Goal: Task Accomplishment & Management: Manage account settings

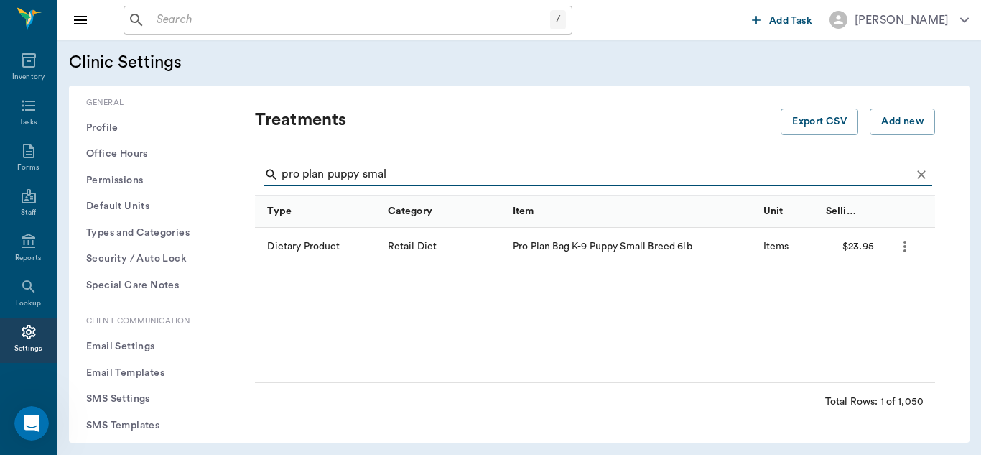
scroll to position [329, 0]
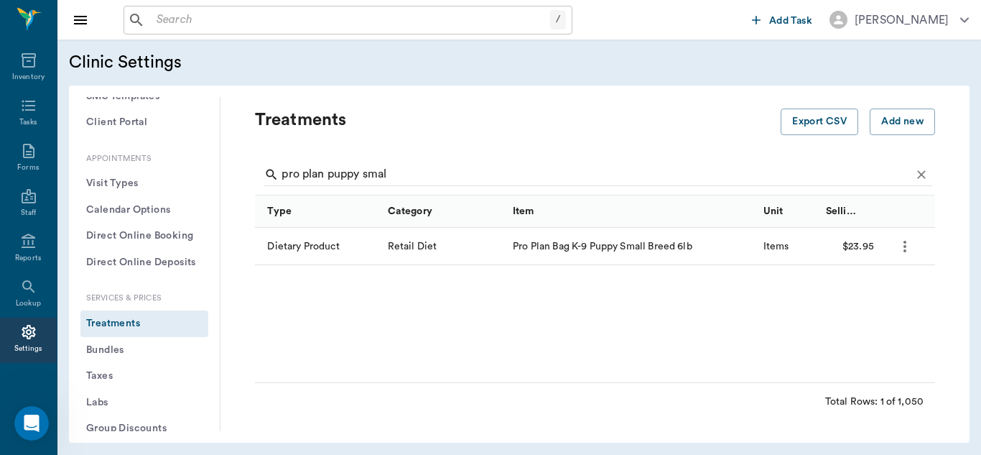
click at [112, 329] on button "Treatments" at bounding box center [144, 323] width 128 height 27
click at [399, 172] on input "pro plan puppy smal" at bounding box center [596, 174] width 629 height 23
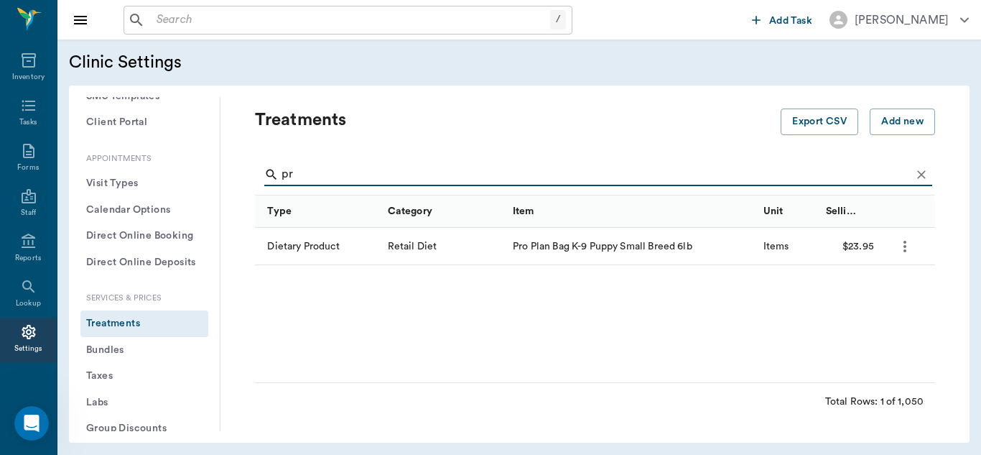
type input "p"
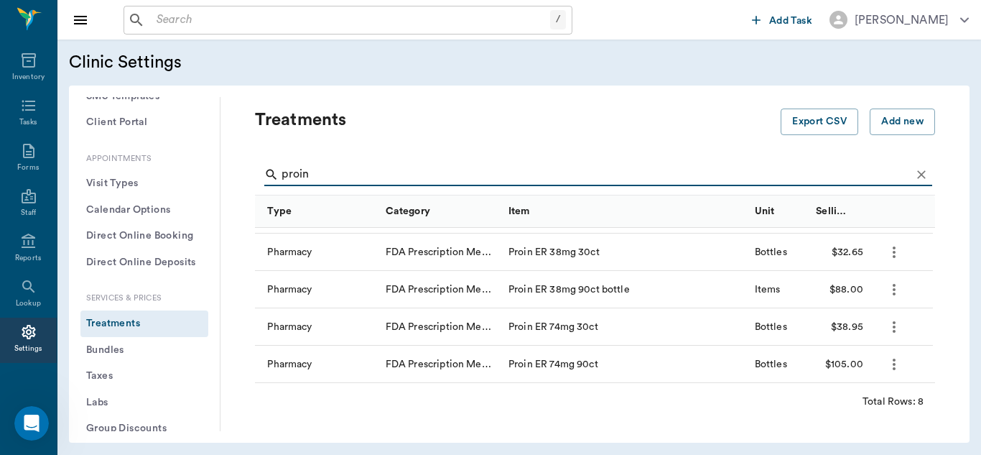
scroll to position [144, 0]
type input "proin"
click at [893, 363] on icon "more" at bounding box center [894, 363] width 3 height 11
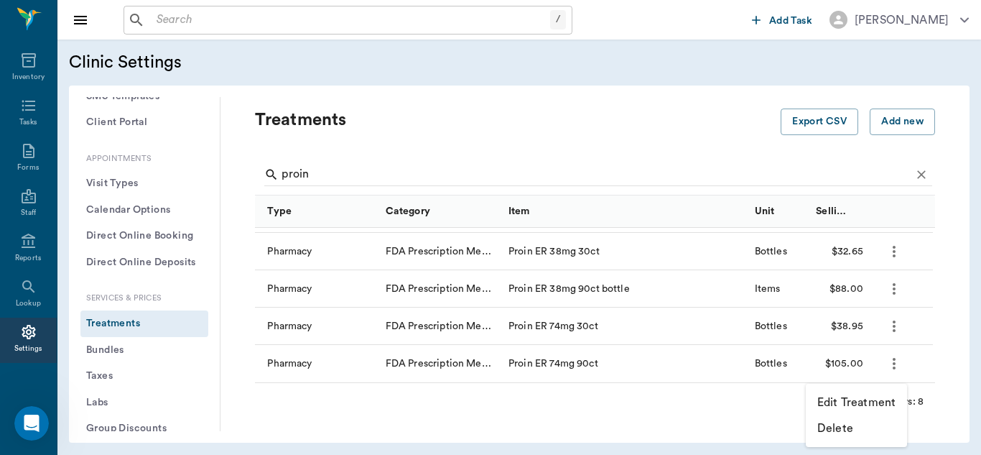
click at [839, 400] on p "Edit Treatment" at bounding box center [856, 402] width 78 height 17
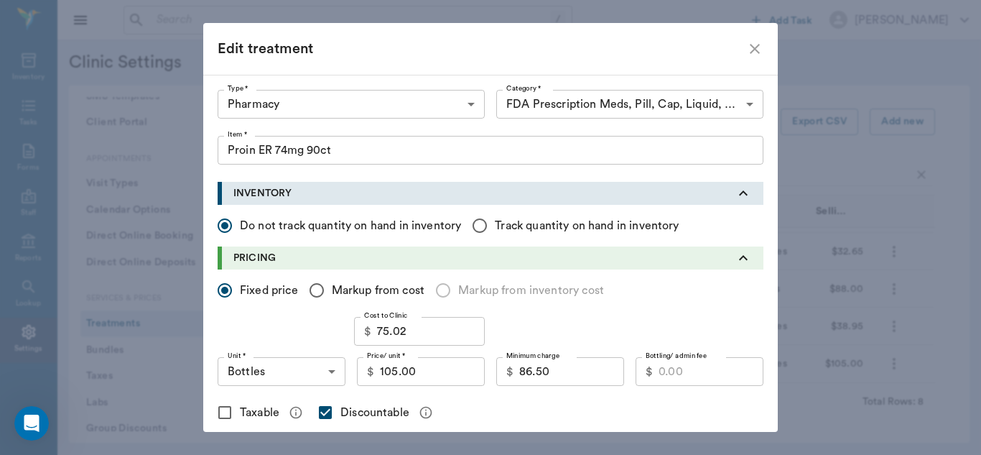
click at [746, 49] on icon "close" at bounding box center [754, 48] width 17 height 17
checkbox input "false"
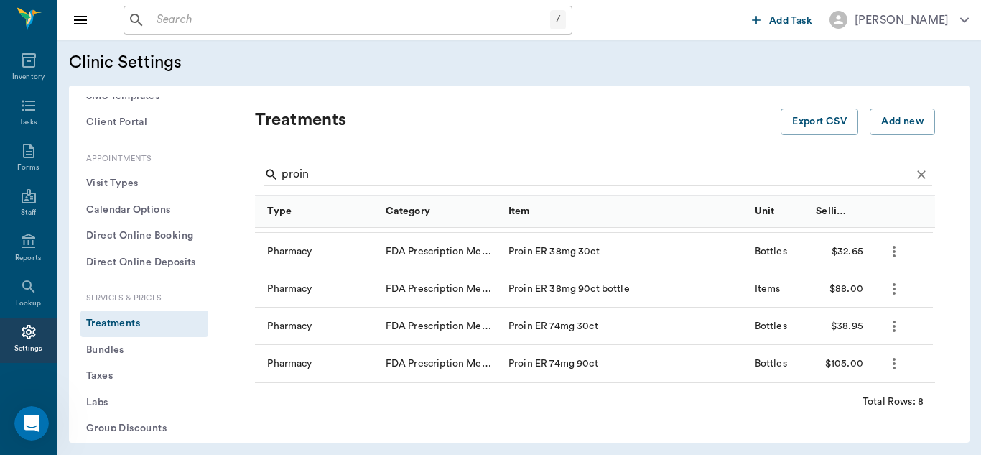
click at [895, 332] on icon "more" at bounding box center [894, 326] width 17 height 17
click at [854, 364] on p "Edit Treatment" at bounding box center [856, 364] width 78 height 17
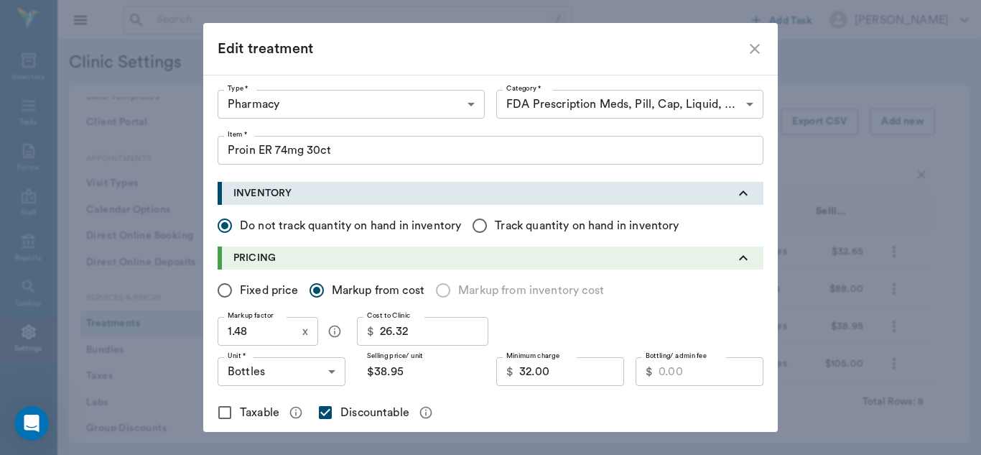
click at [221, 290] on input "Fixed price" at bounding box center [225, 290] width 30 height 30
radio input "true"
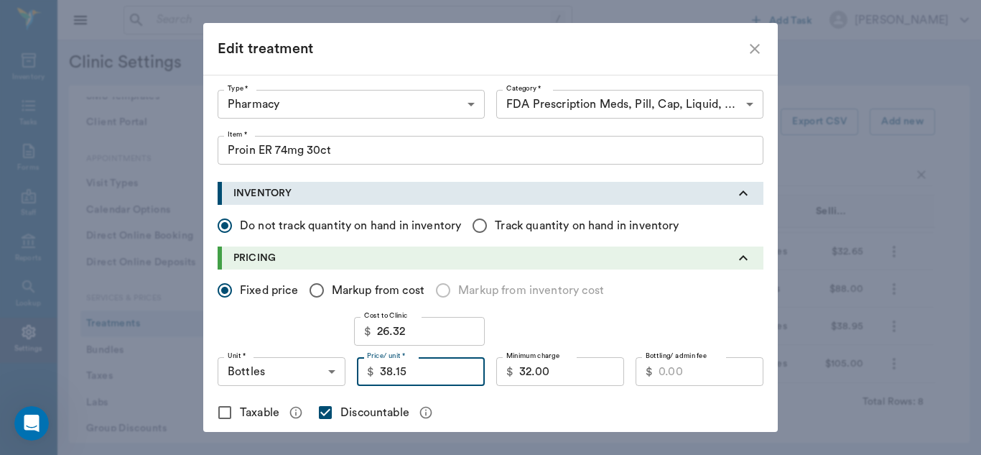
click at [417, 376] on input "38.15" at bounding box center [432, 371] width 105 height 29
type input "39.50"
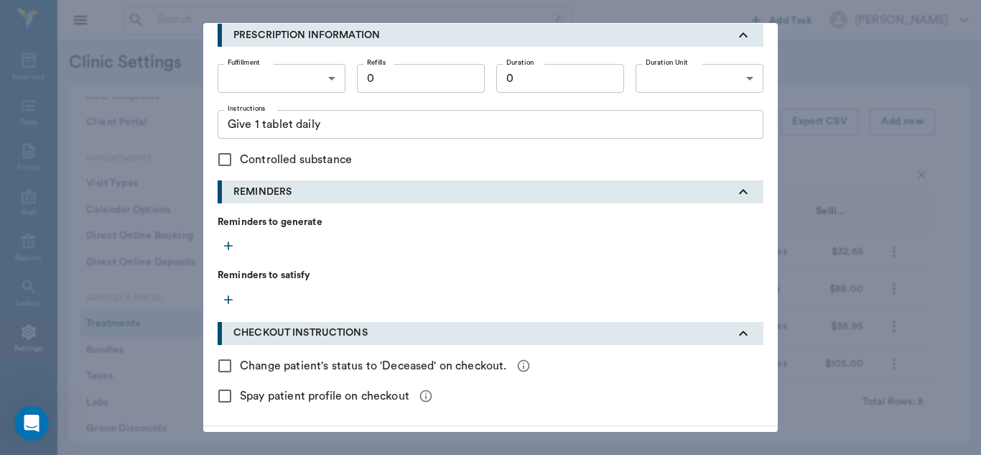
scroll to position [625, 0]
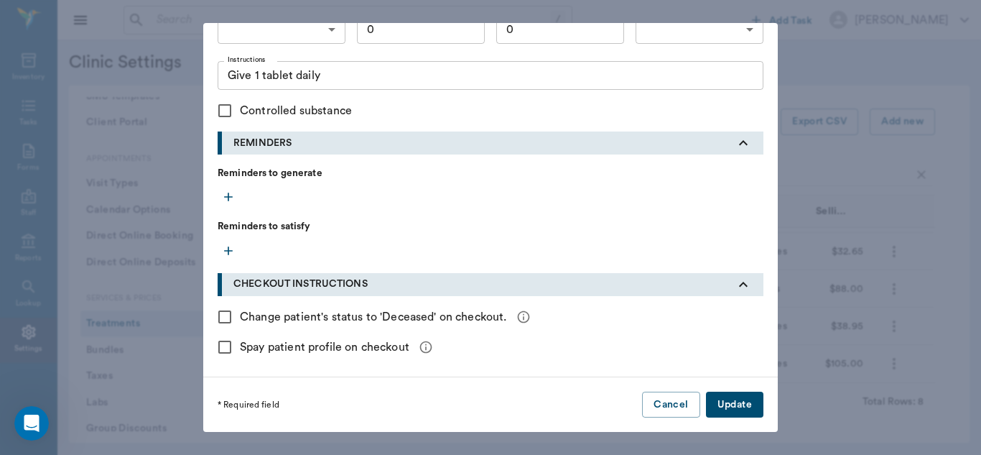
click at [741, 407] on button "Update" at bounding box center [734, 404] width 57 height 27
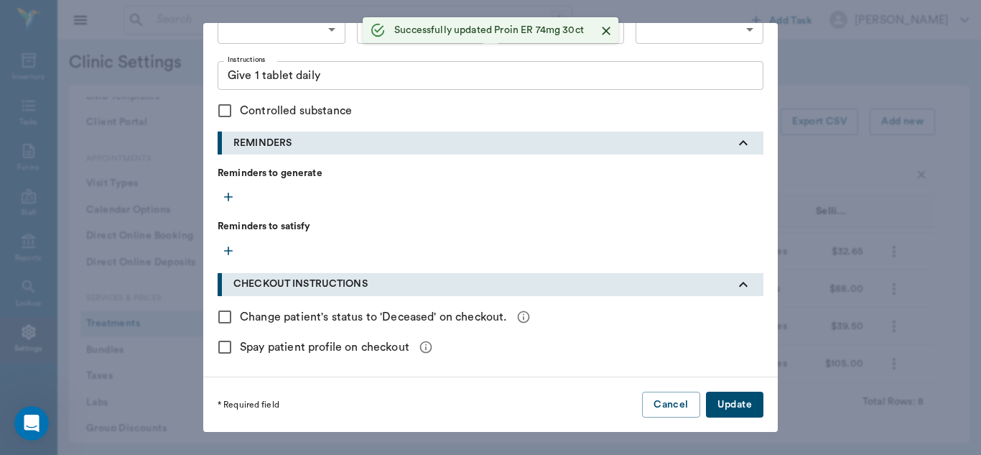
checkbox input "false"
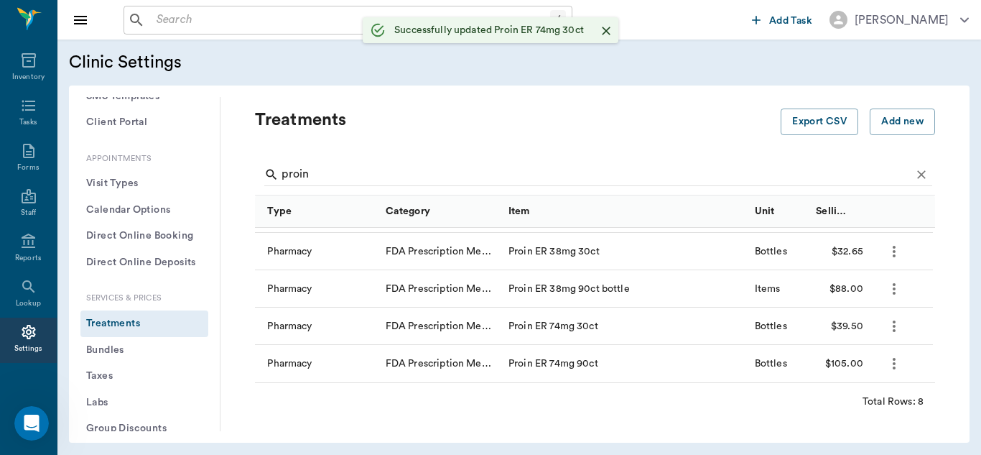
scroll to position [0, 0]
click at [891, 328] on icon "more" at bounding box center [894, 326] width 17 height 17
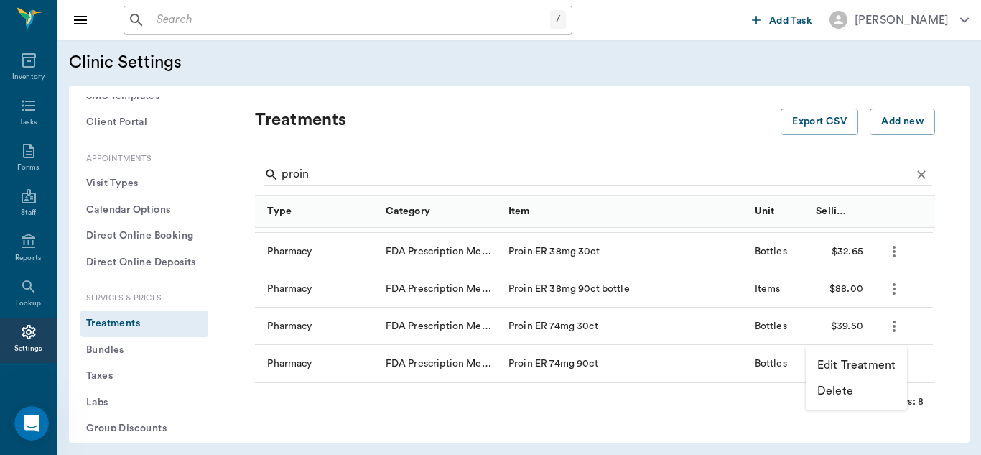
click at [939, 279] on div at bounding box center [490, 227] width 981 height 455
click at [896, 360] on icon "more" at bounding box center [894, 363] width 17 height 17
click at [866, 402] on p "Edit Treatment" at bounding box center [856, 402] width 78 height 17
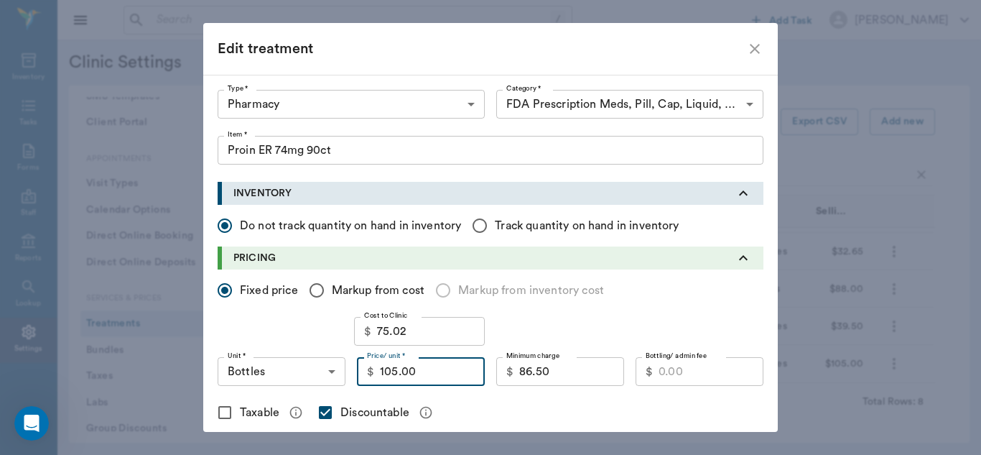
click at [419, 376] on input "105.00" at bounding box center [432, 371] width 105 height 29
type input "112.50"
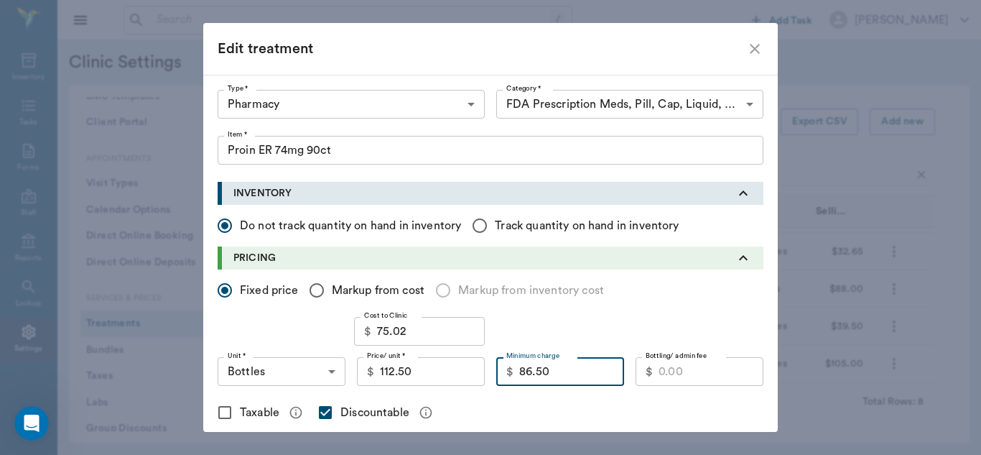
click at [560, 376] on input "86.50" at bounding box center [571, 371] width 105 height 29
type input "90.00"
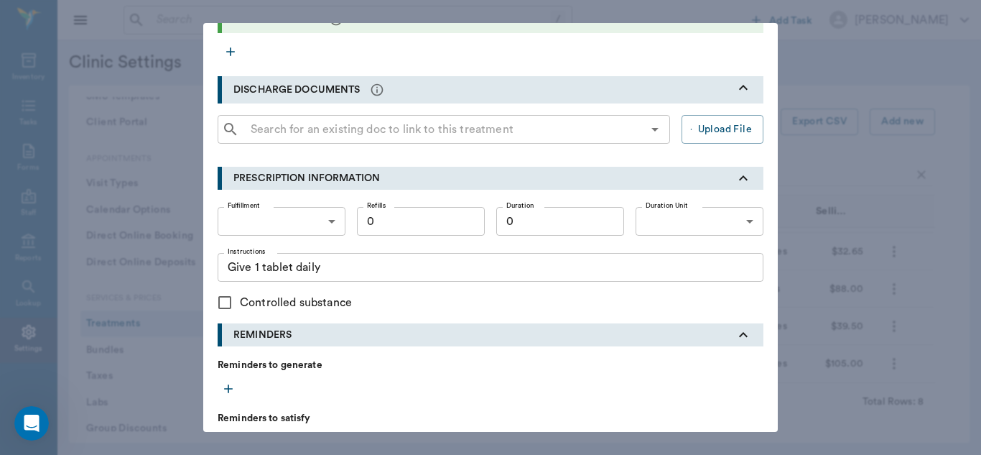
scroll to position [625, 0]
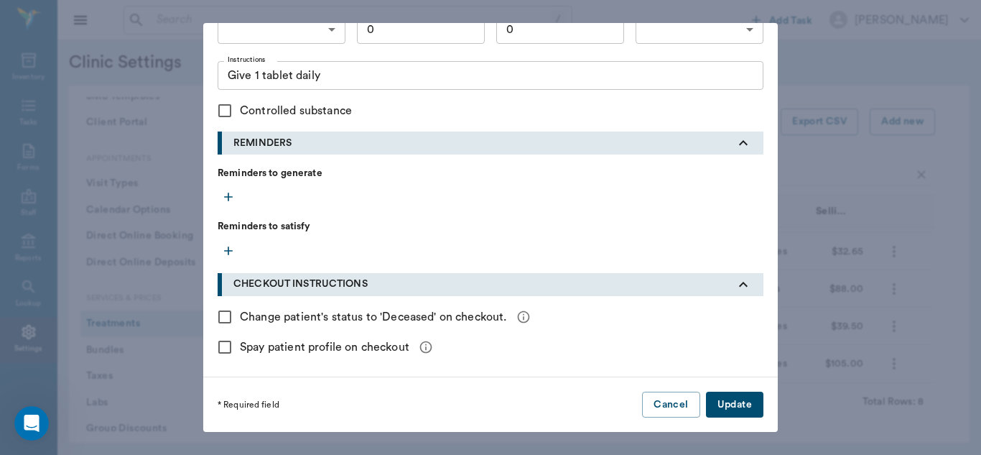
click at [746, 409] on button "Update" at bounding box center [734, 404] width 57 height 27
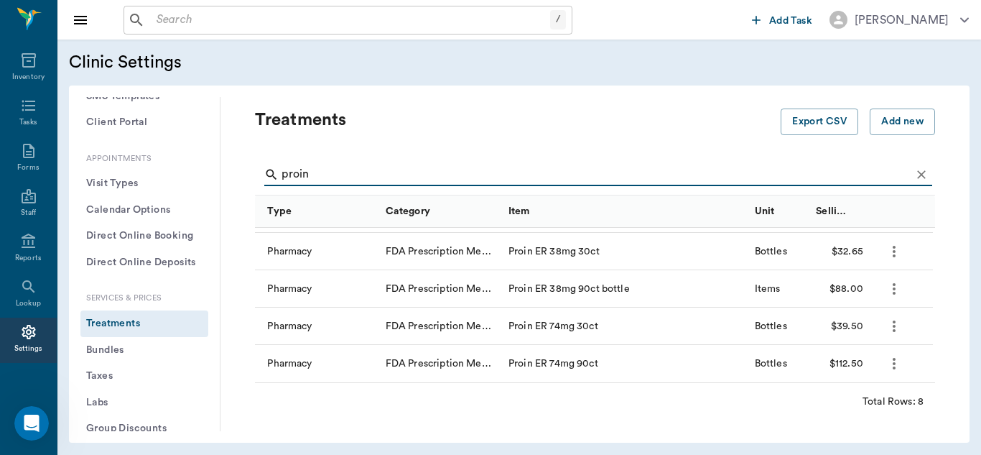
click at [328, 173] on input "proin" at bounding box center [596, 174] width 629 height 23
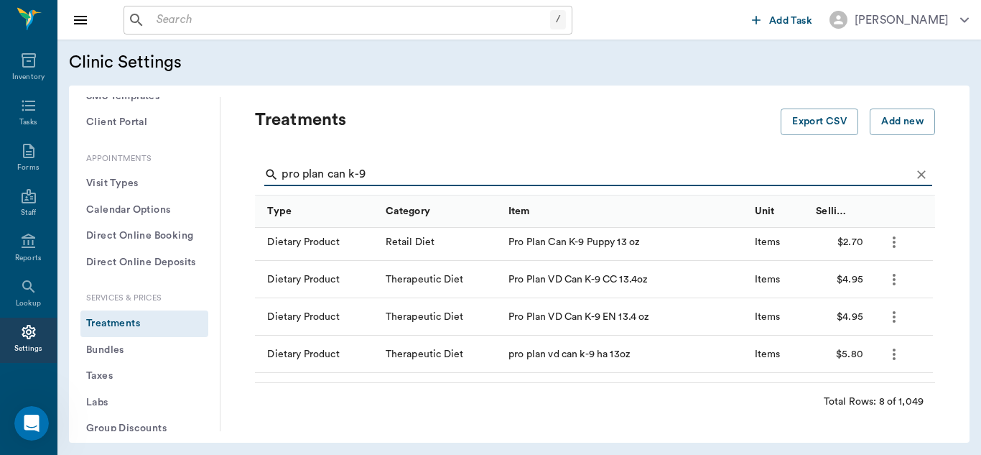
scroll to position [0, 0]
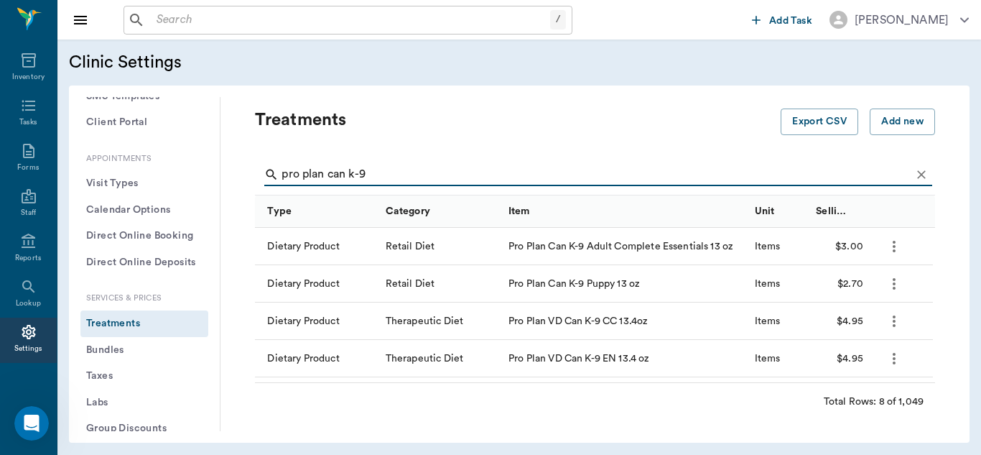
type input "pro plan can k-9"
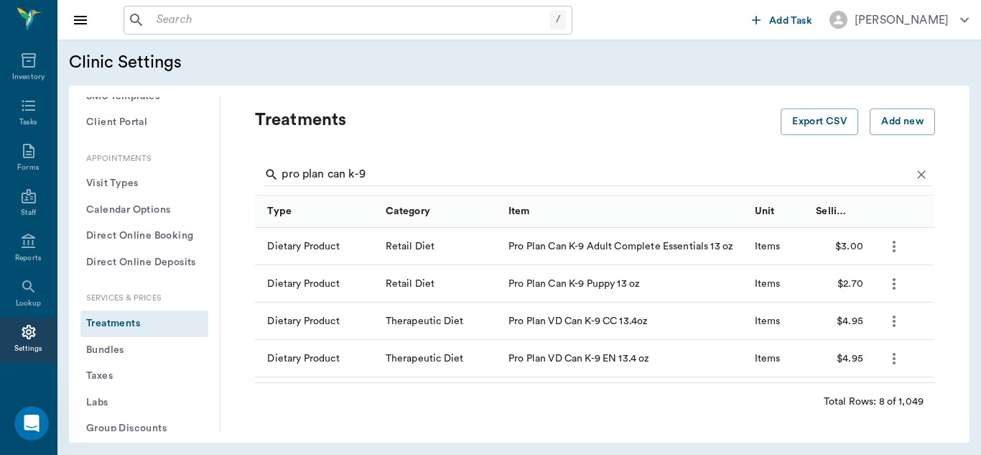
click at [894, 288] on icon "more" at bounding box center [894, 283] width 3 height 11
click at [853, 324] on p "Edit Treatment" at bounding box center [856, 322] width 78 height 17
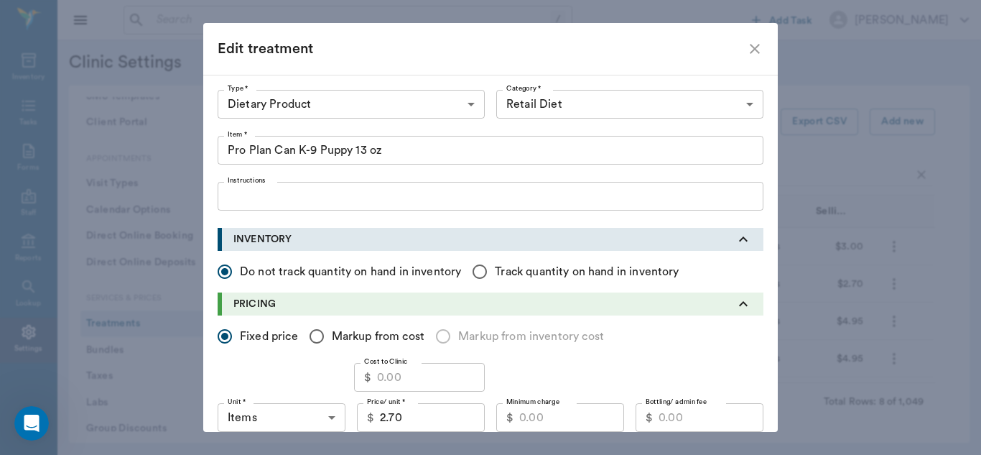
click at [414, 419] on input "2.70" at bounding box center [432, 417] width 105 height 29
type input "3.00"
click at [394, 377] on input "Cost to Clinic" at bounding box center [431, 377] width 108 height 29
type input "1.83"
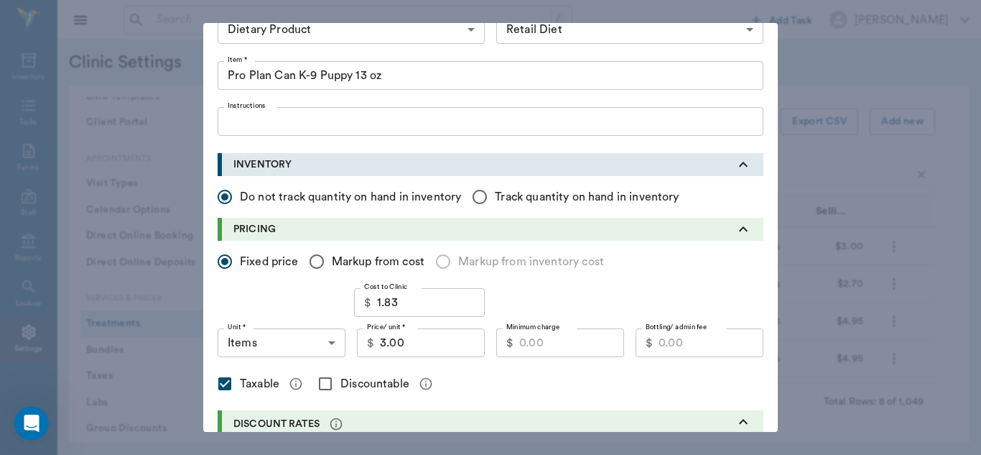
scroll to position [88, 0]
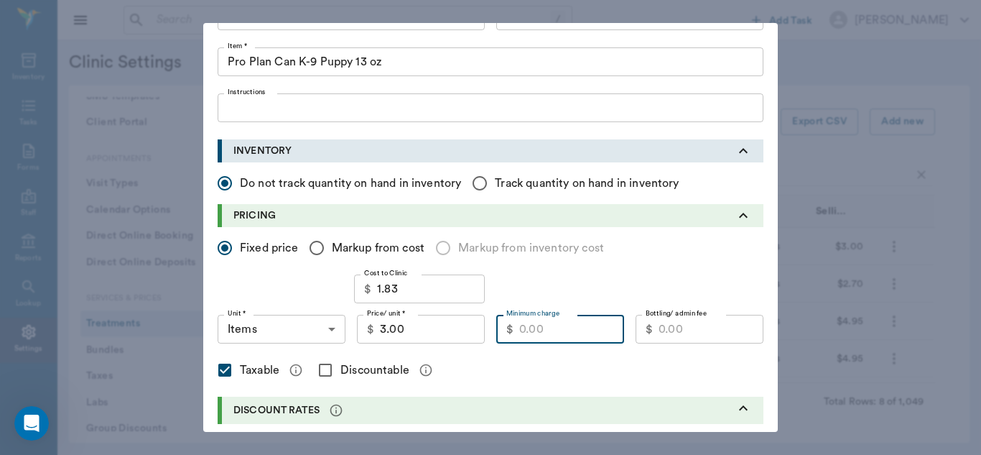
click at [539, 329] on input "Minimum charge" at bounding box center [571, 329] width 105 height 29
type input "2.50"
click at [319, 371] on input "Discountable" at bounding box center [325, 370] width 30 height 30
checkbox input "true"
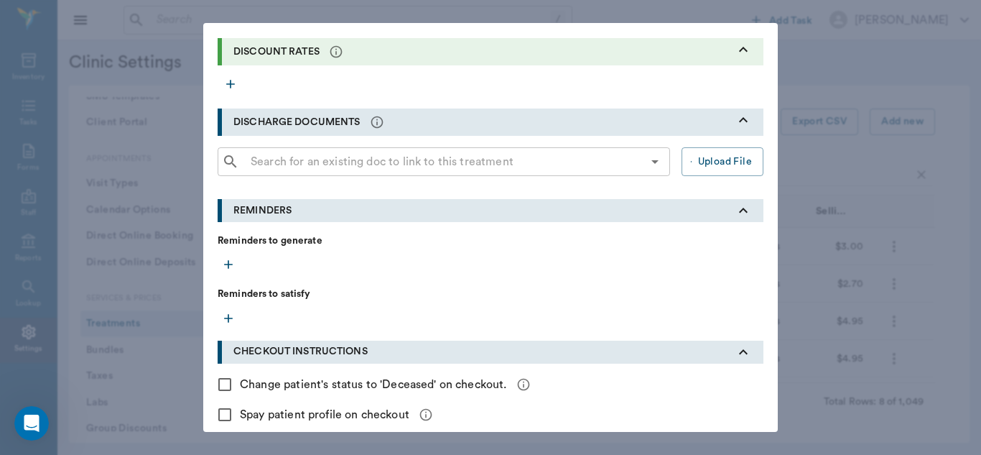
scroll to position [514, 0]
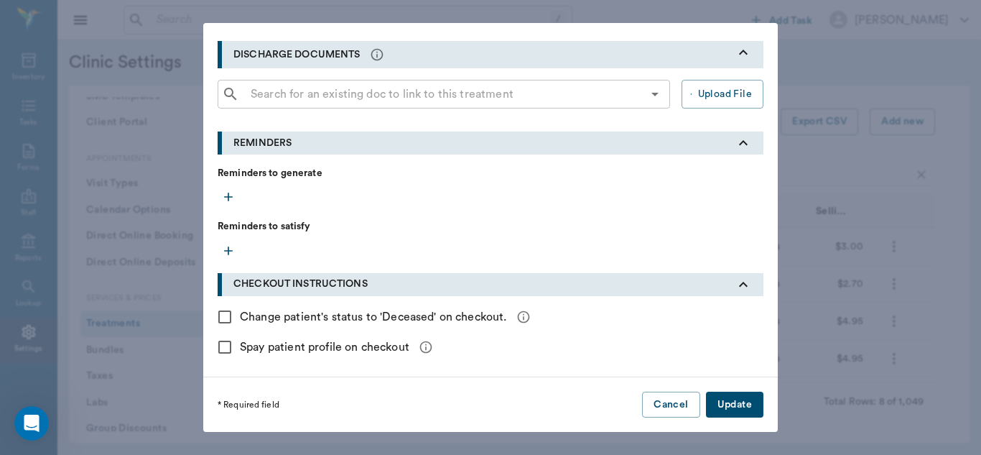
click at [741, 412] on button "Update" at bounding box center [734, 404] width 57 height 27
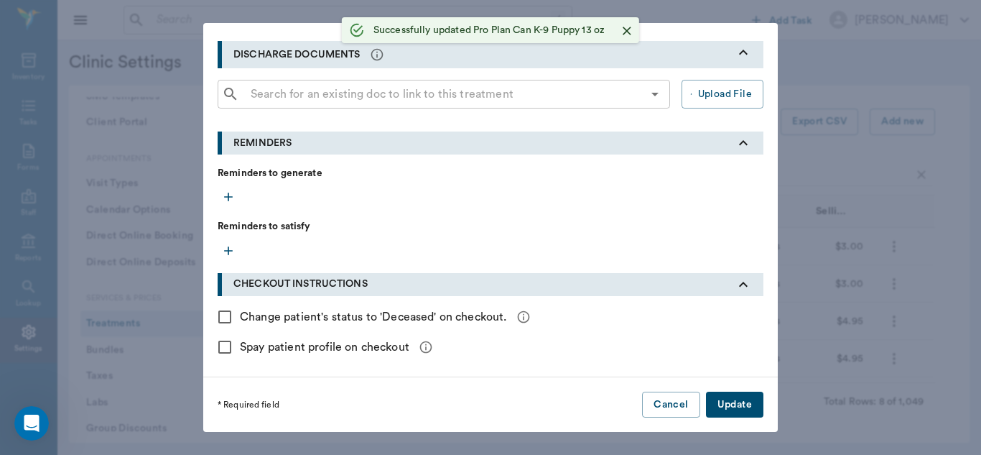
checkbox input "false"
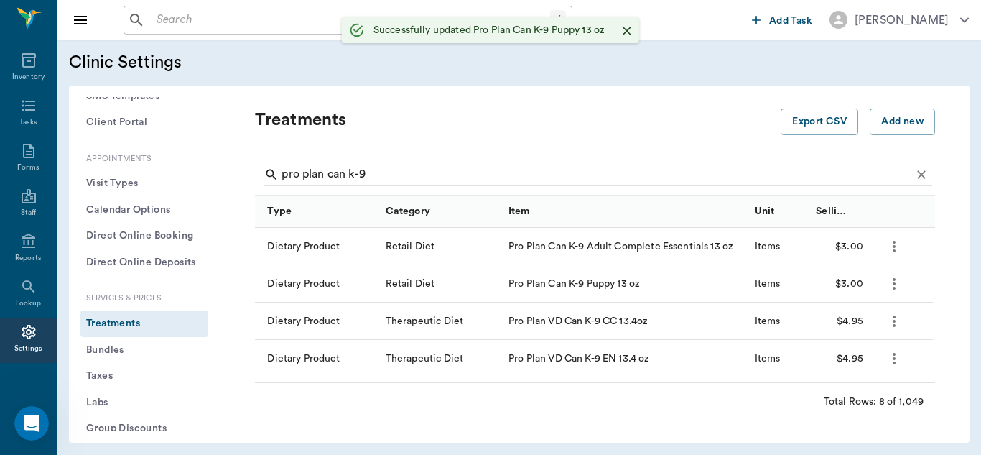
scroll to position [374, 0]
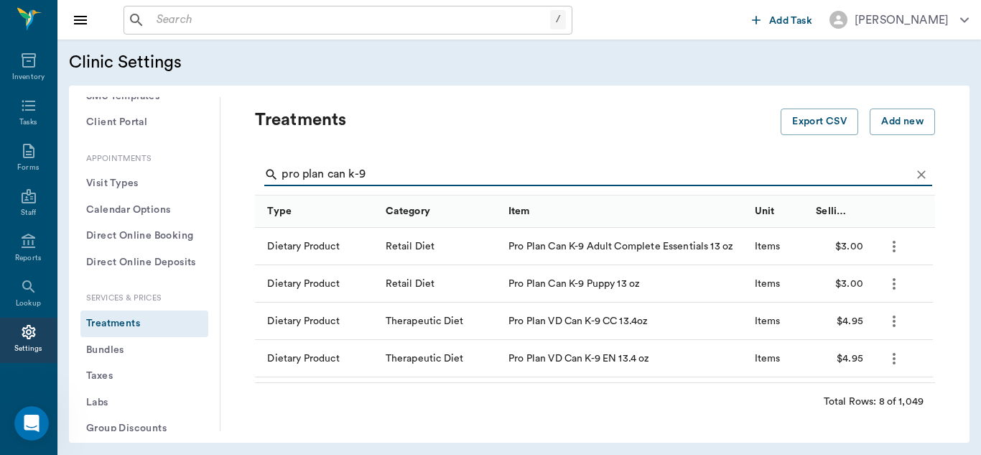
click at [348, 173] on input "pro plan can k-9" at bounding box center [596, 174] width 629 height 23
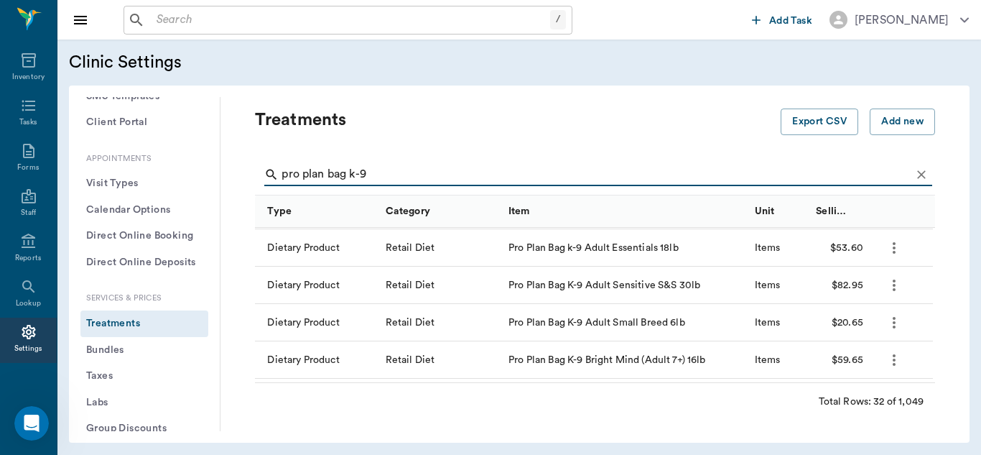
scroll to position [93, 0]
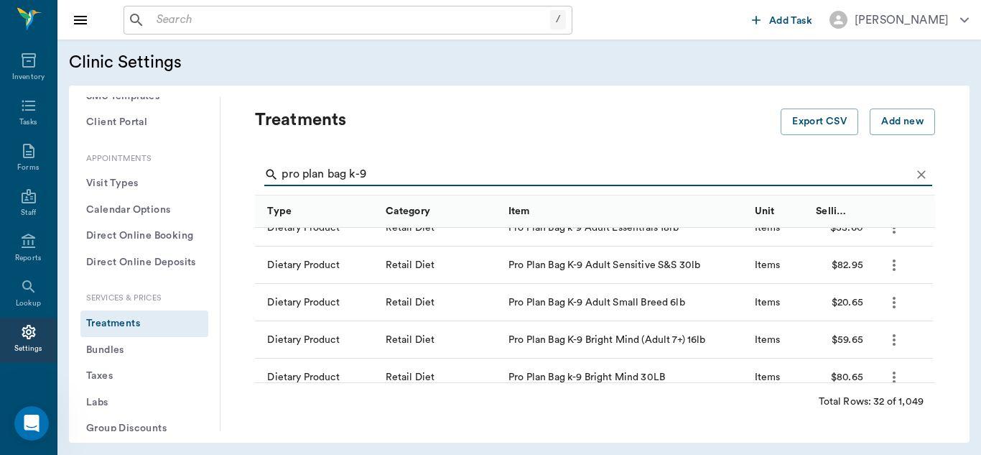
type input "pro plan bag k-9"
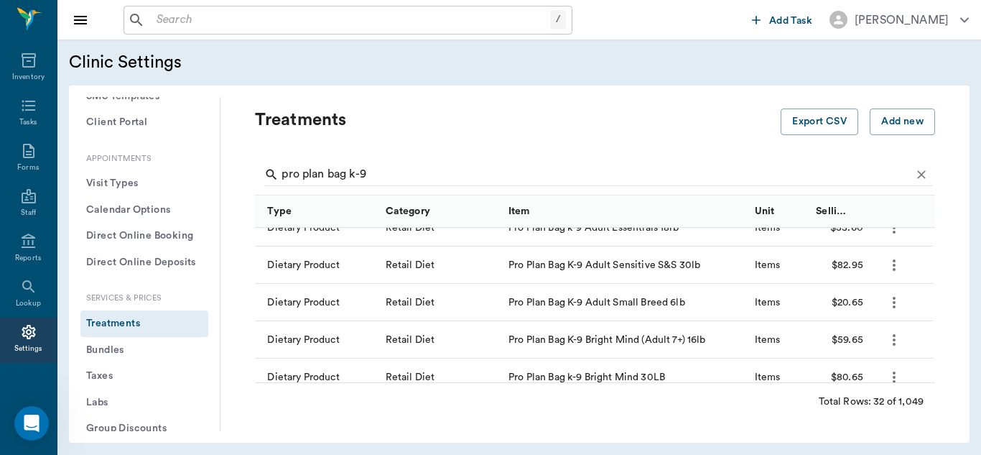
click at [893, 300] on icon "more" at bounding box center [894, 302] width 17 height 17
click at [852, 340] on p "Edit Treatment" at bounding box center [856, 341] width 78 height 17
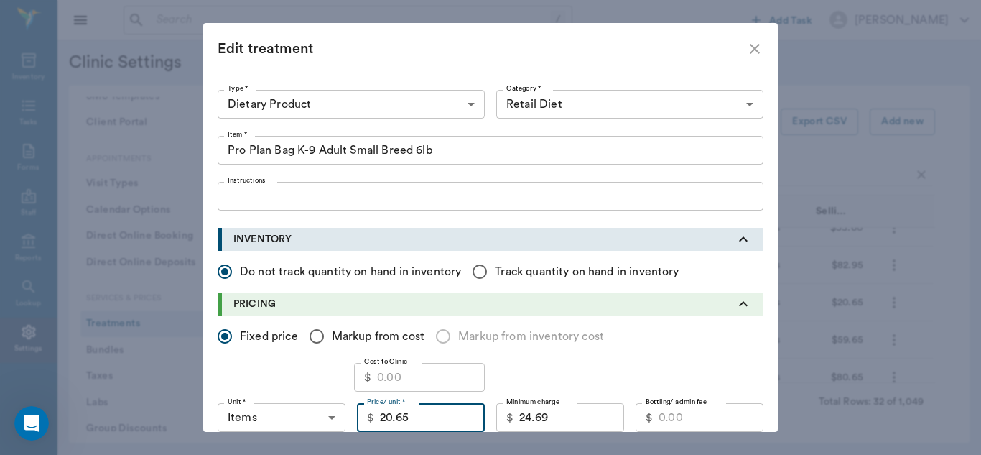
click at [409, 417] on input "20.65" at bounding box center [432, 417] width 105 height 29
type input "23.25"
click at [394, 370] on input "Cost to Clinic" at bounding box center [431, 377] width 108 height 29
type input "23.25"
type input "13.95"
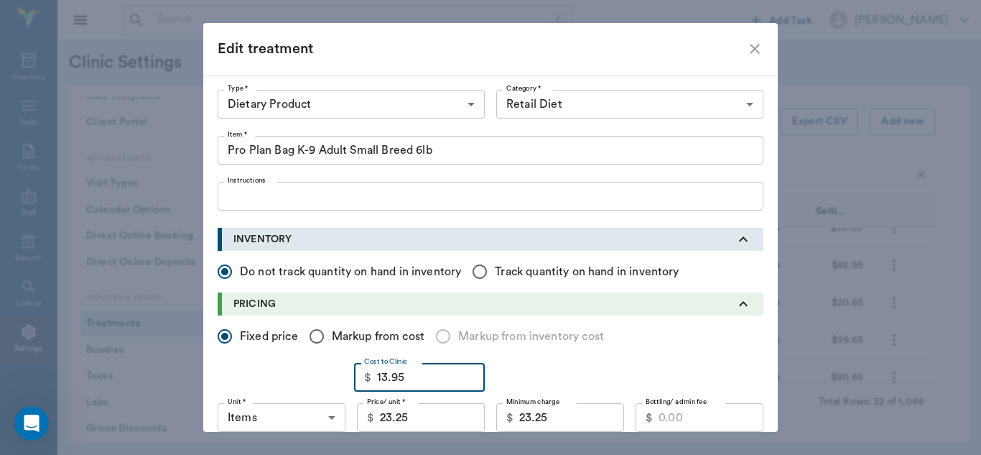
type input "13.95"
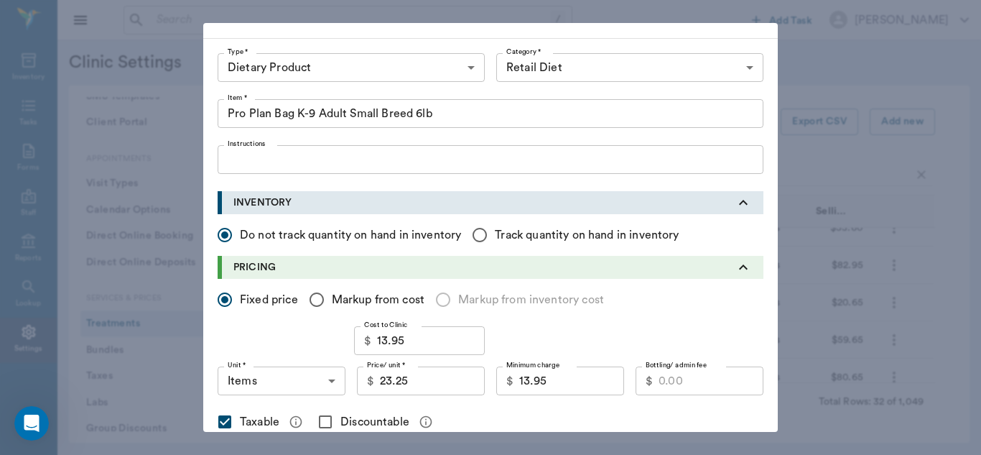
scroll to position [40, 0]
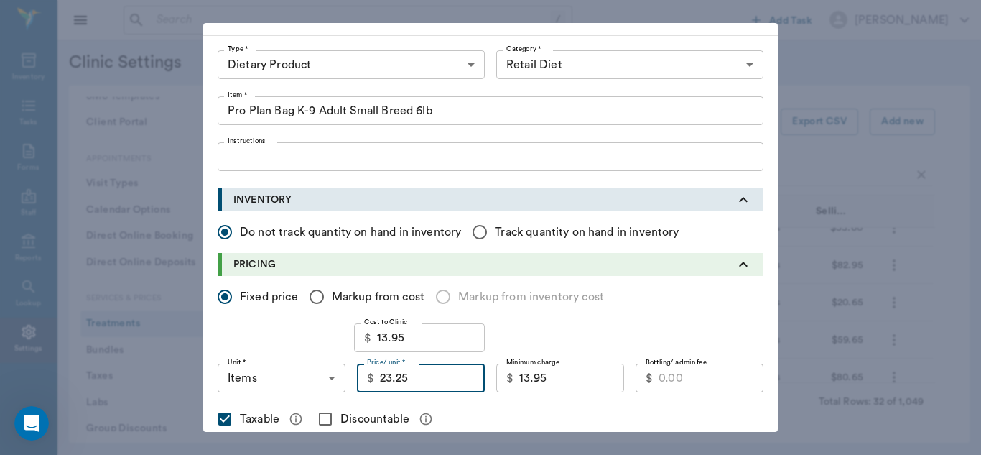
click at [429, 386] on input "23.25" at bounding box center [432, 377] width 105 height 29
type input "23.95"
click at [322, 420] on input "Discountable" at bounding box center [325, 419] width 30 height 30
checkbox input "true"
click at [560, 376] on input "13.95" at bounding box center [571, 377] width 105 height 29
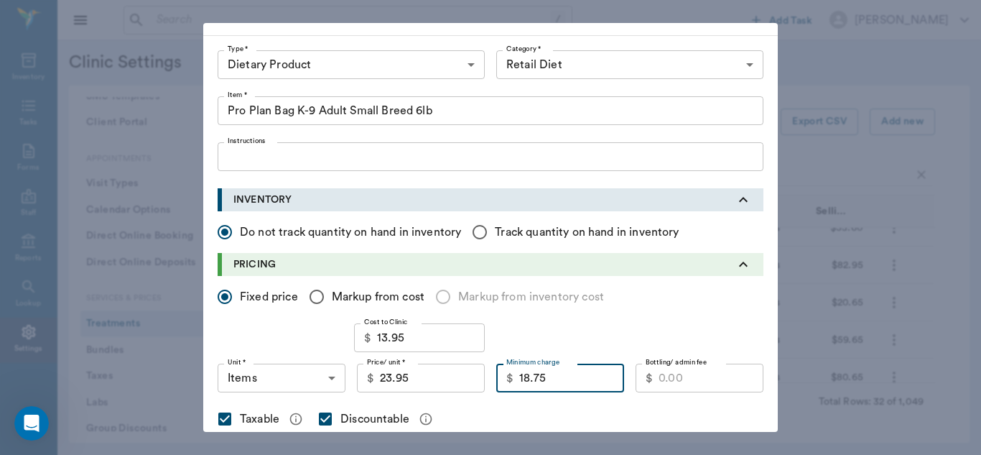
type input "18.75"
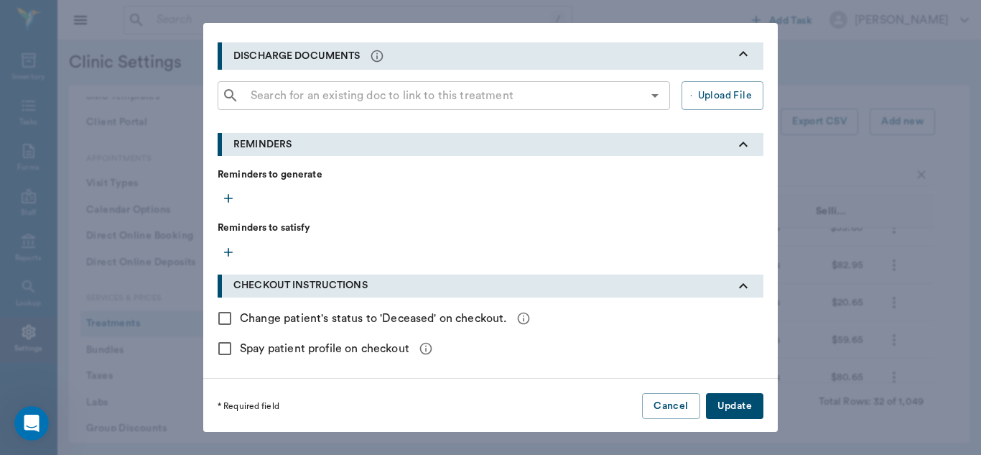
scroll to position [514, 0]
click at [728, 399] on button "Update" at bounding box center [734, 404] width 57 height 27
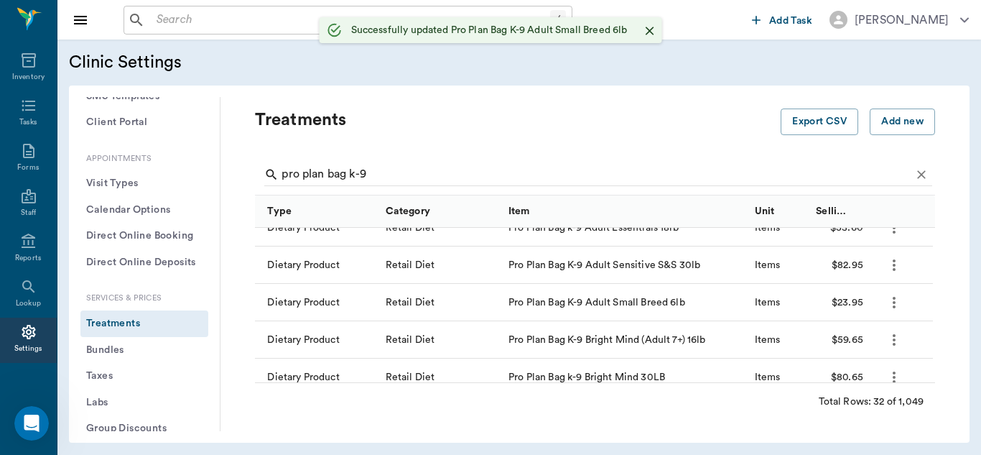
checkbox input "false"
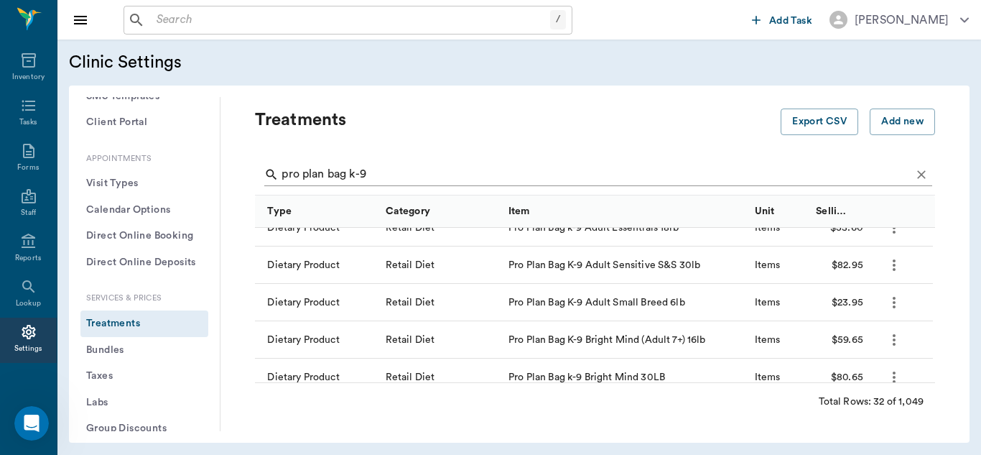
click at [411, 175] on input "pro plan bag k-9" at bounding box center [596, 174] width 629 height 23
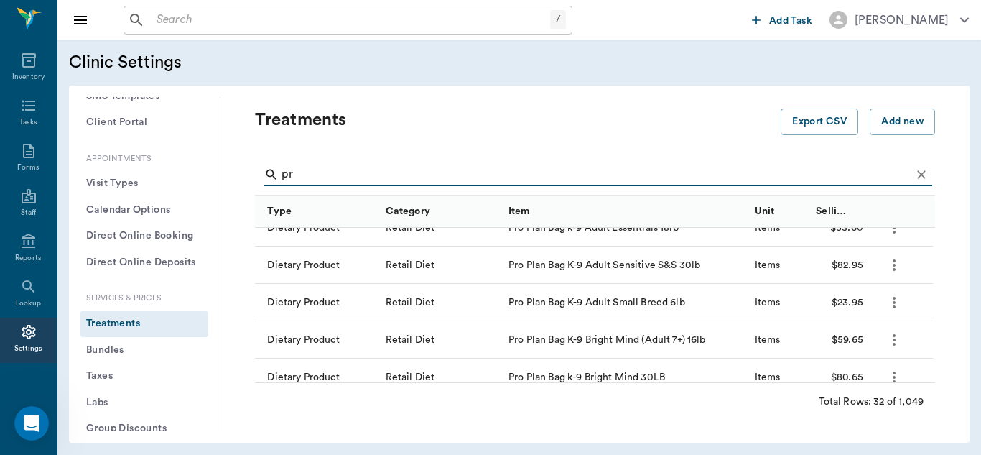
type input "p"
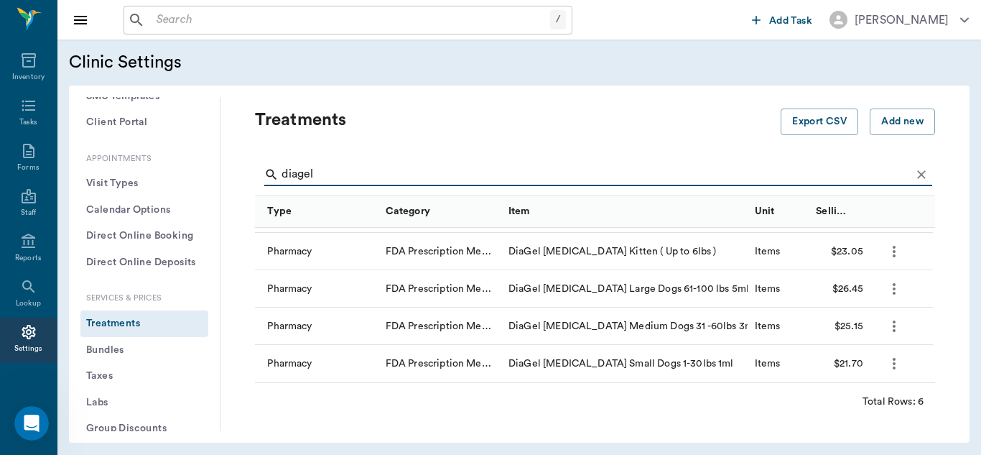
scroll to position [70, 0]
type input "diagel"
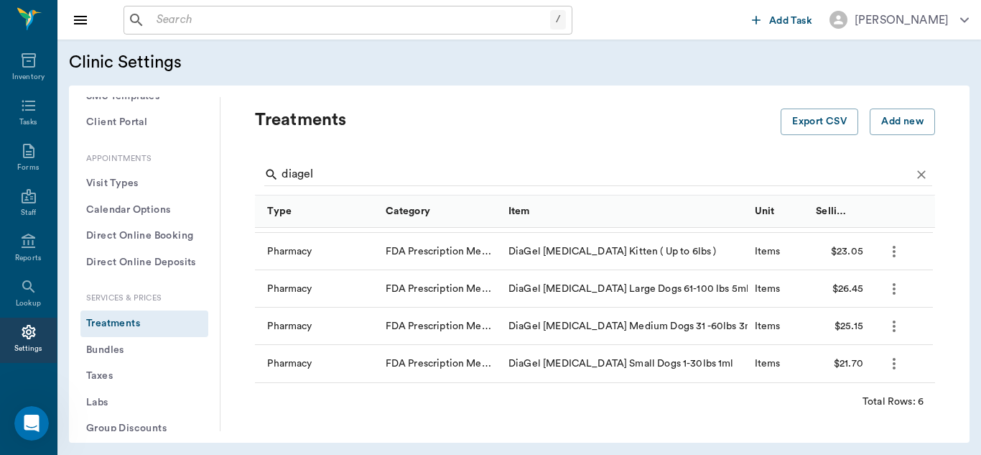
click at [895, 292] on icon "more" at bounding box center [894, 288] width 3 height 11
click at [858, 326] on p "Edit Treatment" at bounding box center [856, 327] width 78 height 17
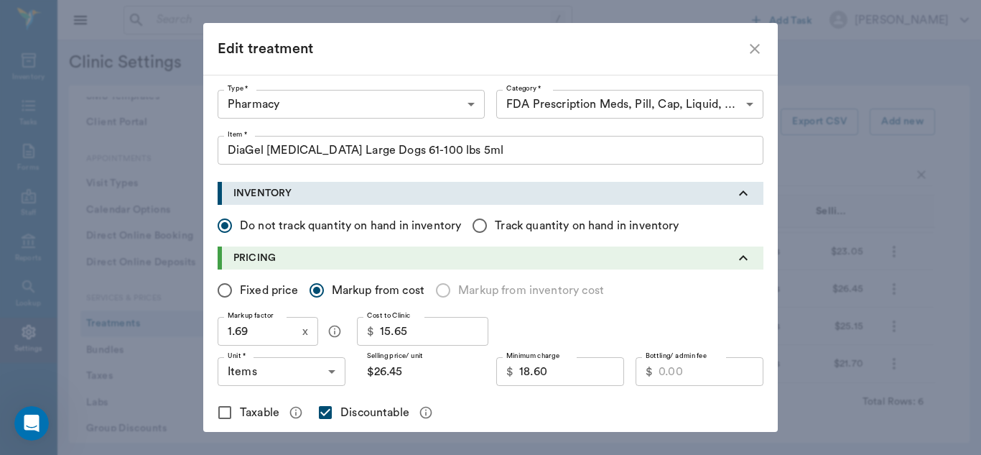
click at [221, 292] on input "Fixed price" at bounding box center [225, 290] width 30 height 30
radio input "true"
click at [402, 372] on input "Price/ unit *" at bounding box center [432, 371] width 105 height 29
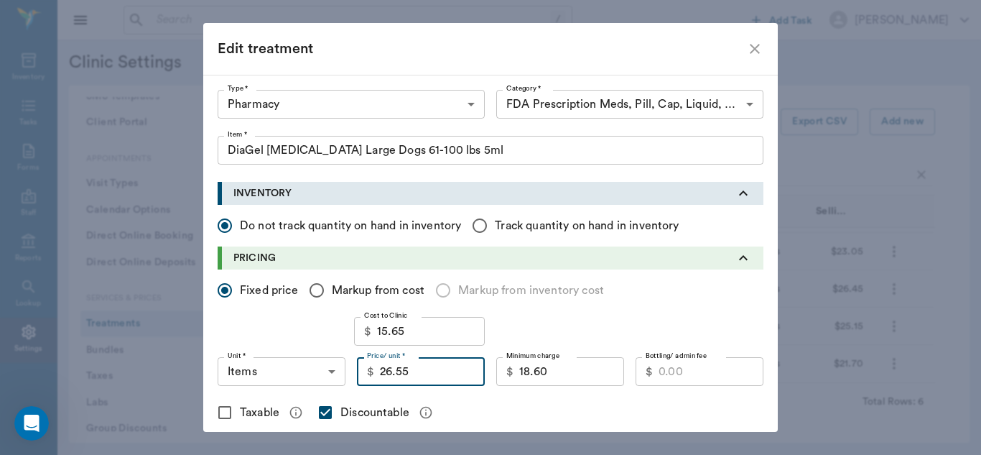
type input "26.55"
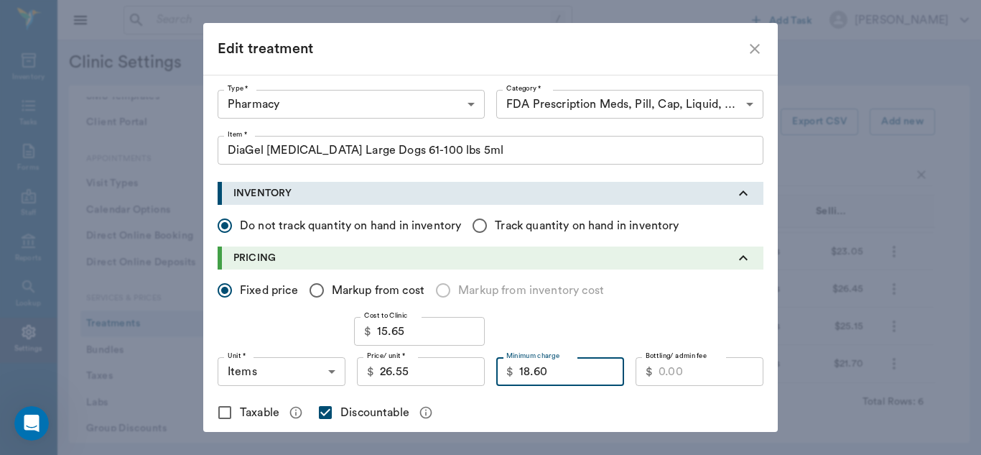
click at [555, 376] on input "18.60" at bounding box center [571, 371] width 105 height 29
type input "20.00"
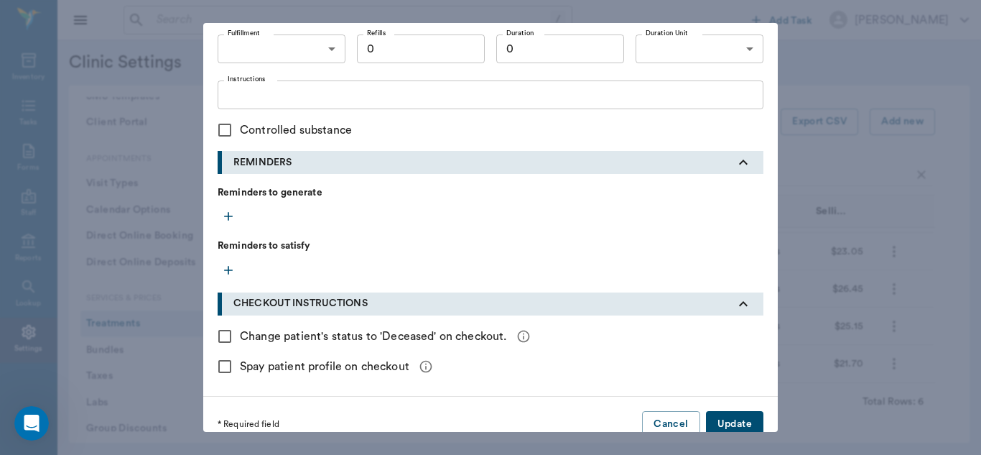
scroll to position [625, 0]
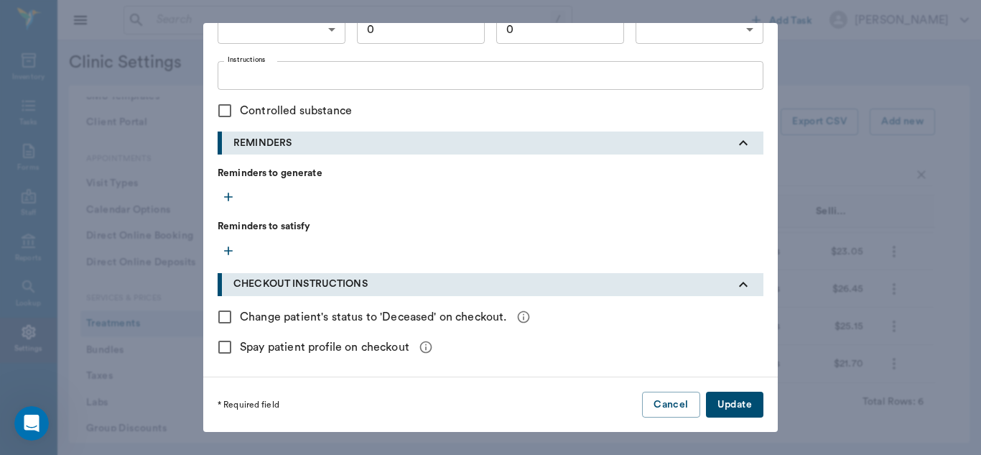
click at [735, 403] on button "Update" at bounding box center [734, 404] width 57 height 27
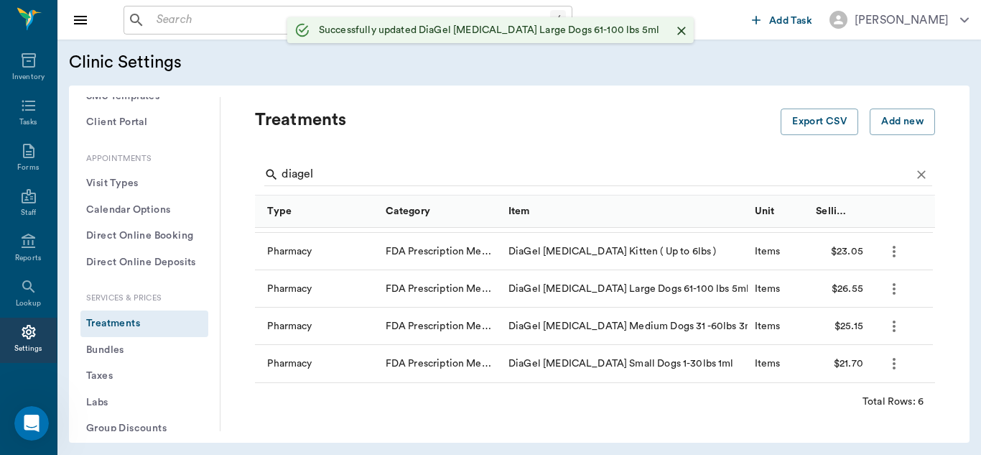
checkbox input "false"
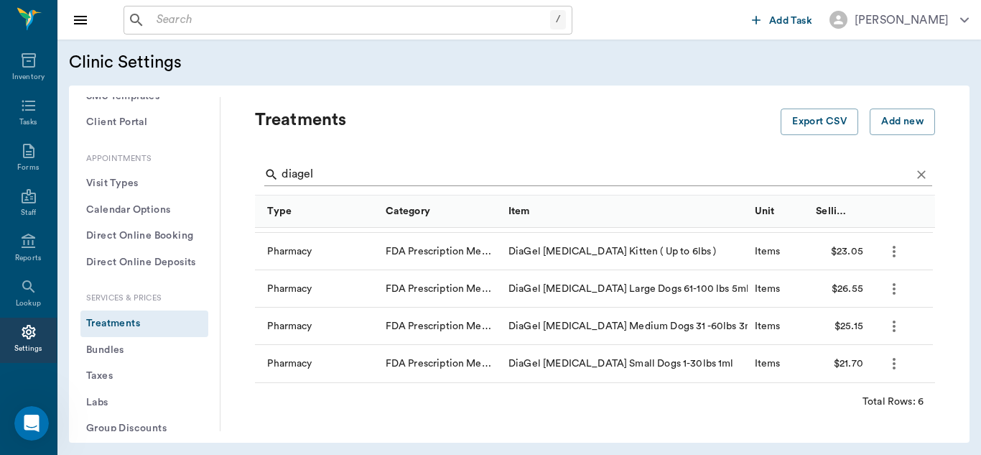
click at [340, 168] on input "diagel" at bounding box center [596, 174] width 629 height 23
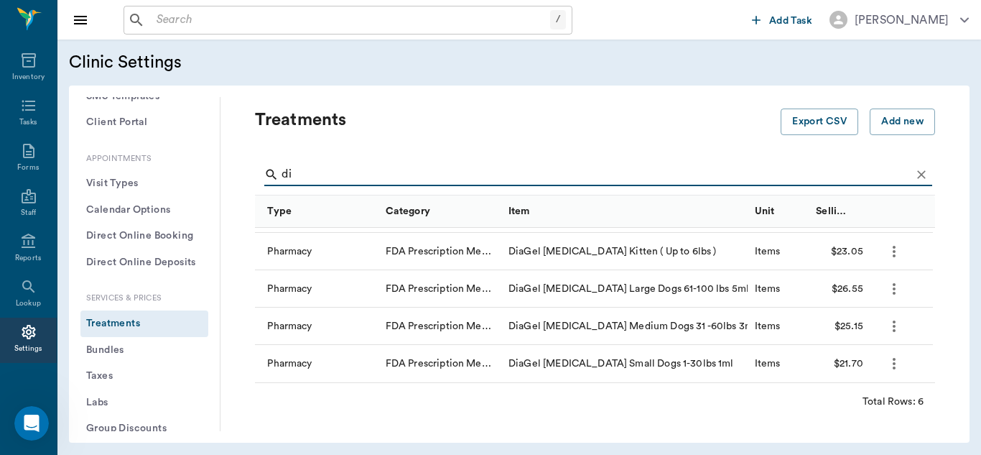
type input "d"
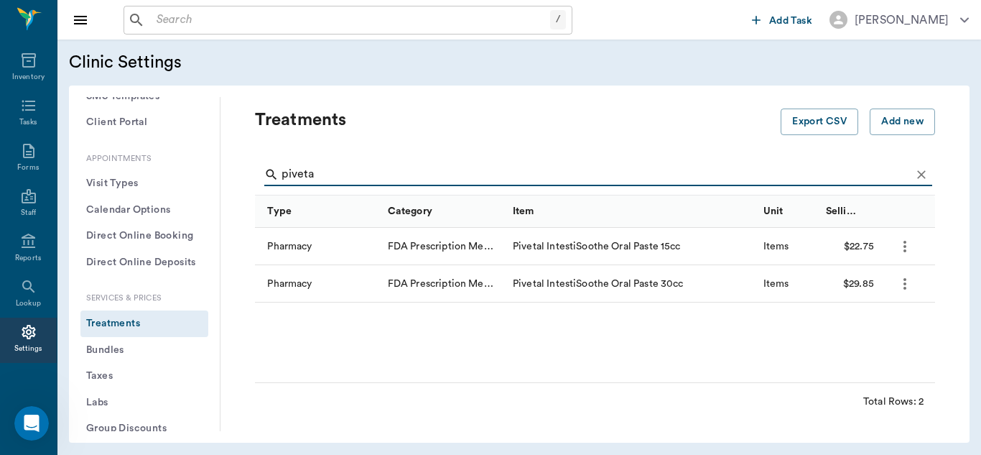
scroll to position [0, 0]
type input "pivetal"
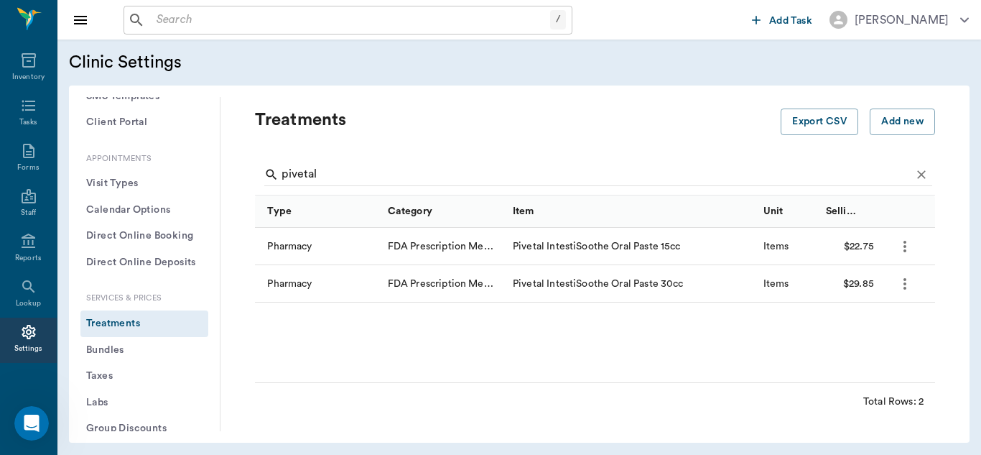
click at [908, 249] on icon "more" at bounding box center [904, 246] width 17 height 17
click at [867, 282] on p "Edit Treatment" at bounding box center [867, 285] width 78 height 17
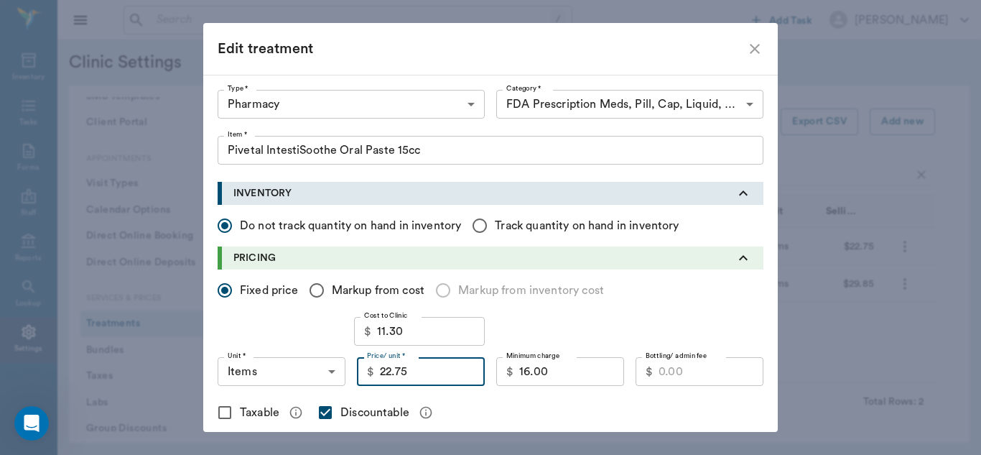
click at [416, 374] on input "22.75" at bounding box center [432, 371] width 105 height 29
click at [751, 47] on icon "close" at bounding box center [755, 49] width 10 height 10
checkbox input "false"
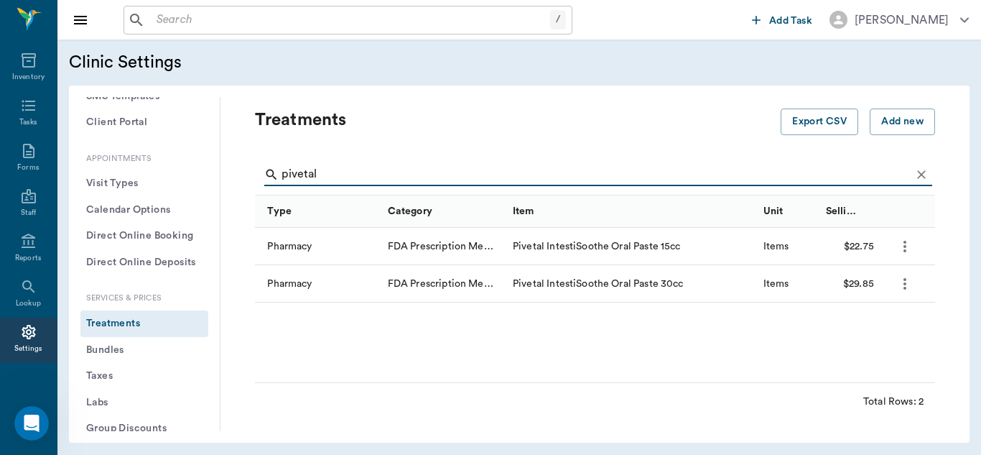
click at [333, 177] on input "pivetal" at bounding box center [596, 174] width 629 height 23
type input "p"
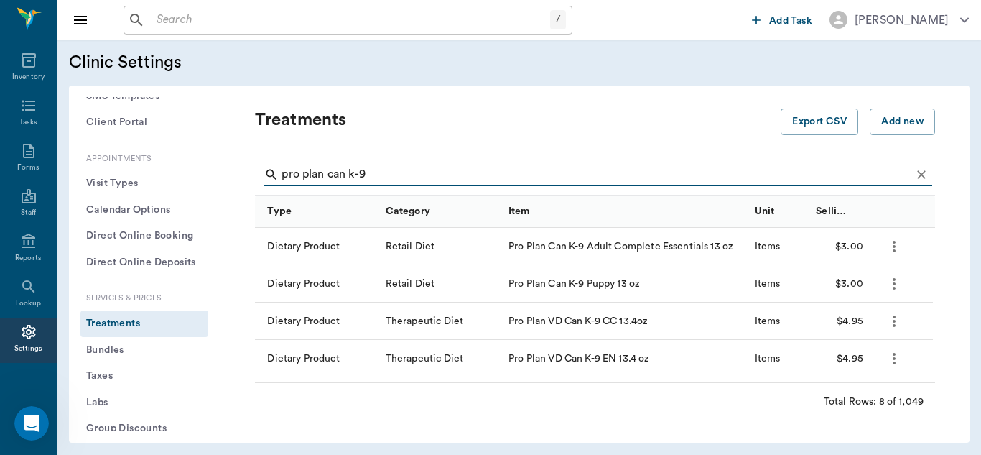
type input "pro plan can k-9"
click at [895, 250] on icon "more" at bounding box center [894, 246] width 3 height 11
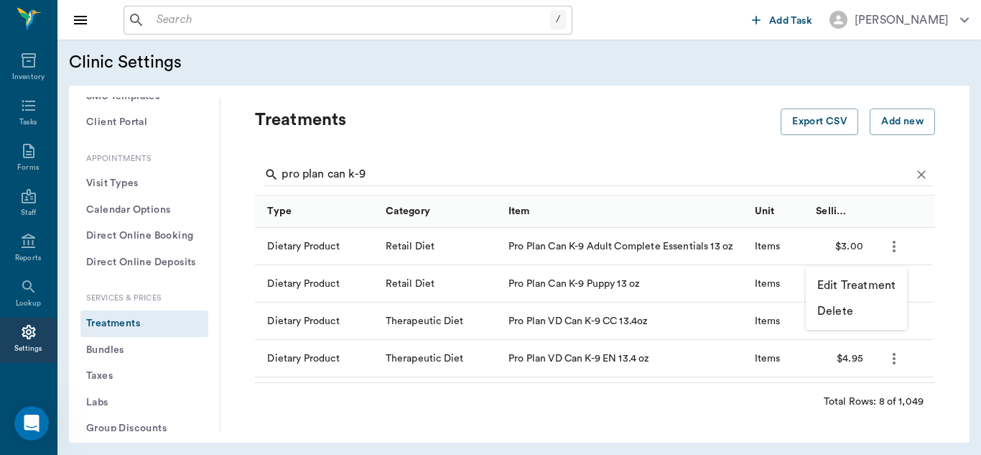
click at [860, 287] on p "Edit Treatment" at bounding box center [856, 285] width 78 height 17
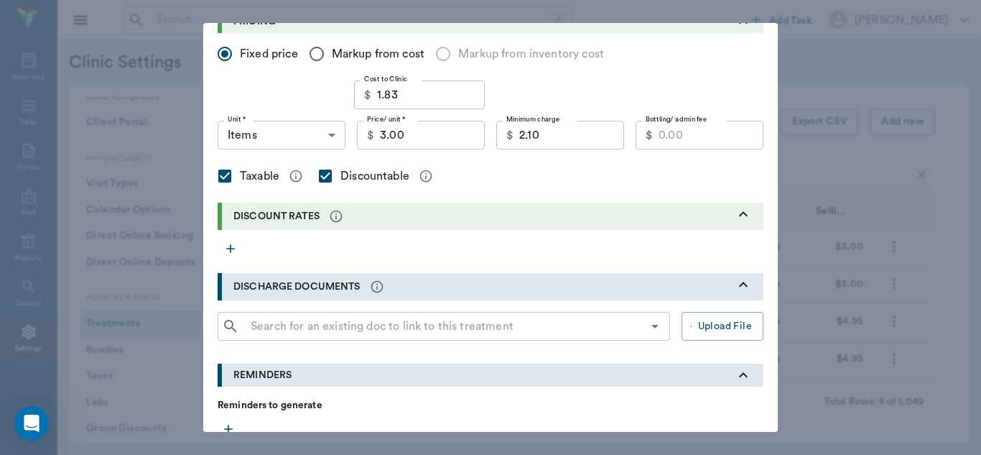
scroll to position [291, 0]
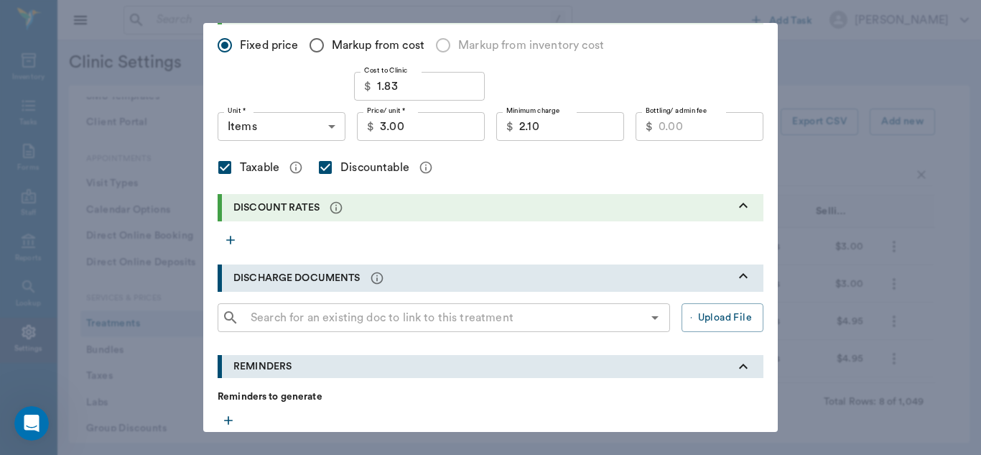
click at [855, 94] on div "Edit treatment Type * Dietary Product 5200 Type * Category * Retail Diet 5202 C…" at bounding box center [490, 227] width 981 height 455
checkbox input "false"
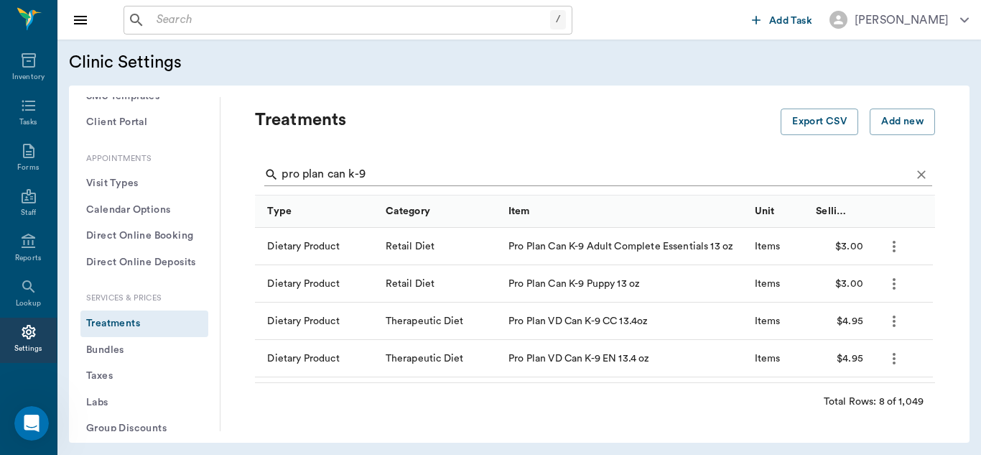
click at [348, 171] on input "pro plan can k-9" at bounding box center [596, 174] width 629 height 23
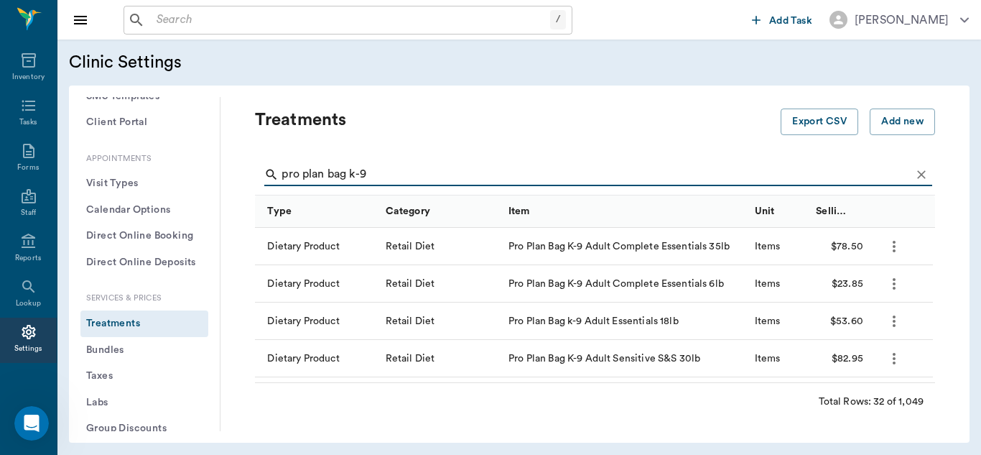
click at [384, 169] on input "pro plan bag k-9" at bounding box center [596, 174] width 629 height 23
type input "pro plan bag k-9 puppy"
click at [896, 283] on icon "more" at bounding box center [894, 283] width 17 height 17
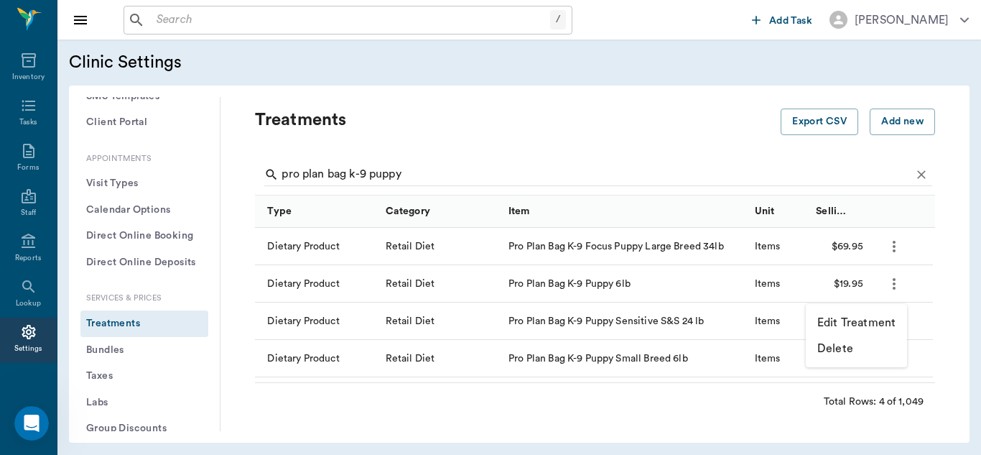
click at [850, 320] on p "Edit Treatment" at bounding box center [856, 322] width 78 height 17
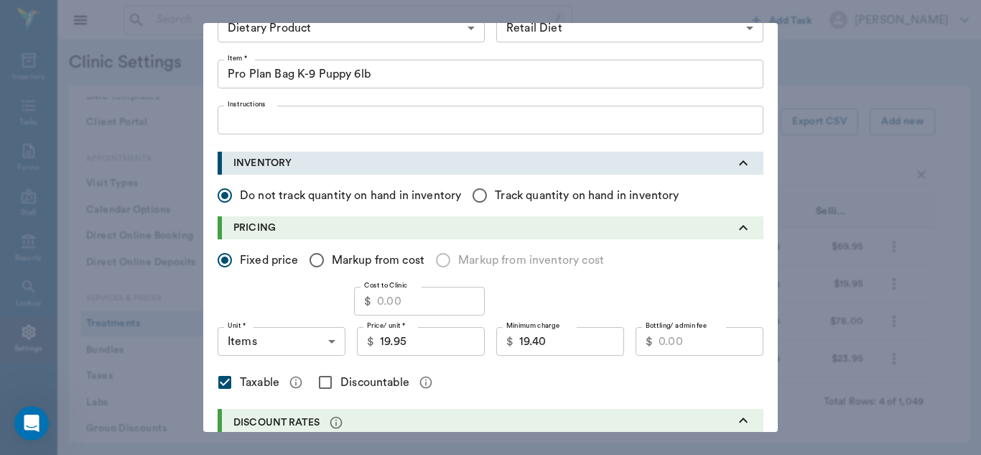
scroll to position [88, 0]
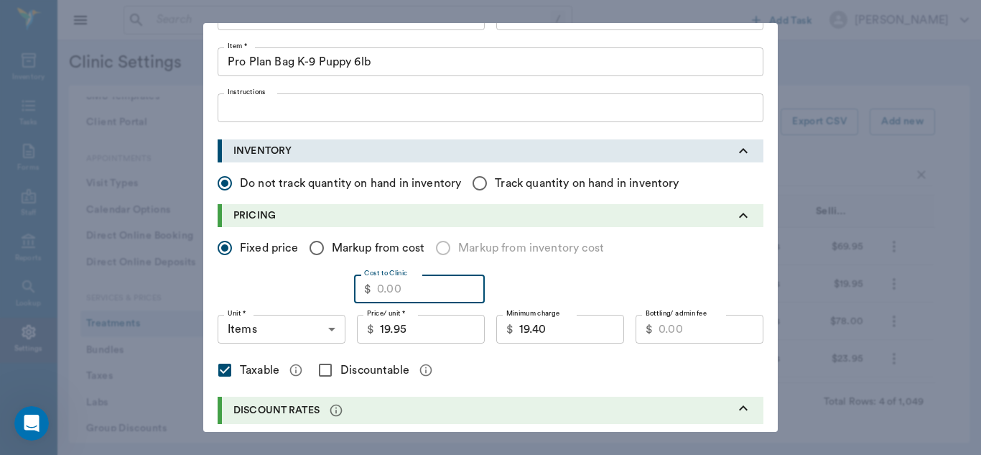
click at [404, 293] on input "Cost to Clinic" at bounding box center [431, 288] width 108 height 29
type input "13.90"
click at [319, 369] on input "Discountable" at bounding box center [325, 370] width 30 height 30
checkbox input "true"
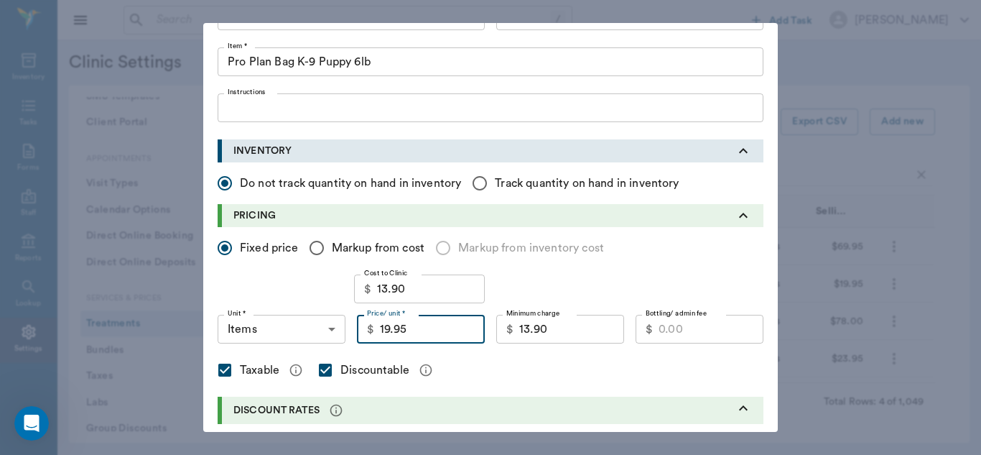
click at [417, 327] on input "19.95" at bounding box center [432, 329] width 105 height 29
type input "23.95"
click at [561, 336] on input "13.90" at bounding box center [571, 329] width 105 height 29
type input "18.25"
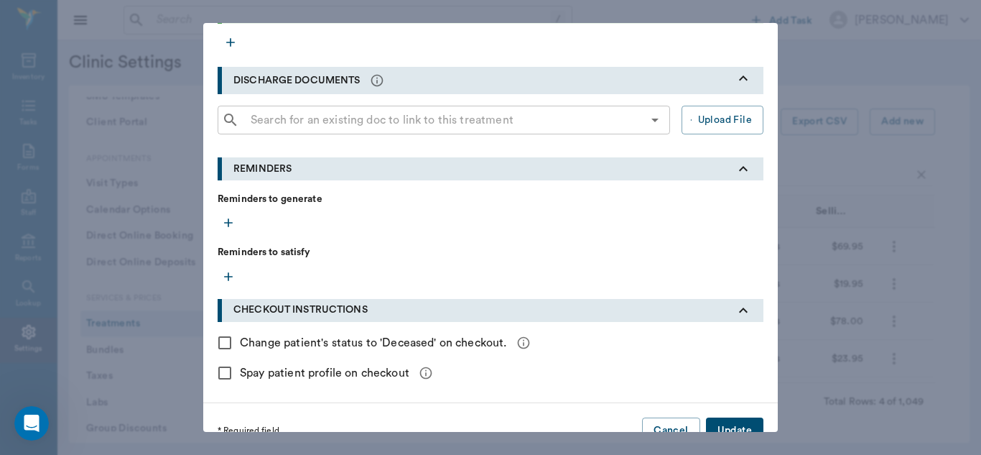
scroll to position [514, 0]
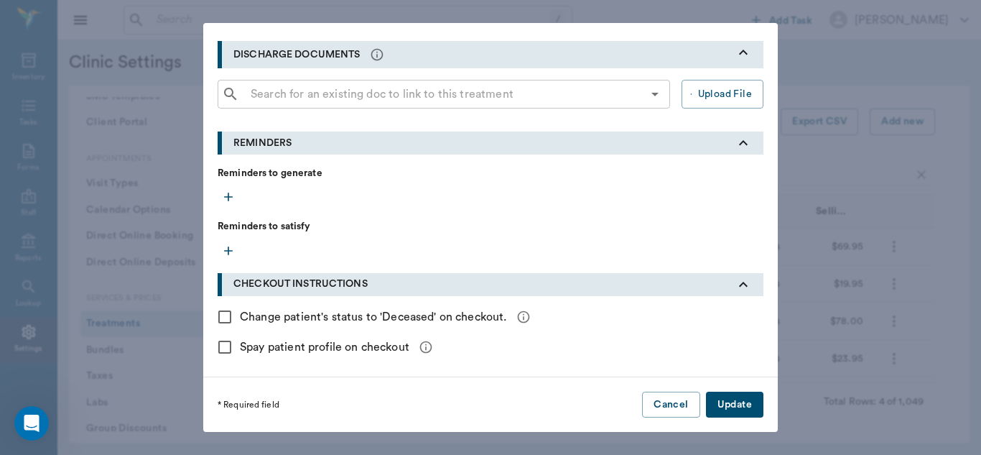
click at [732, 407] on button "Update" at bounding box center [734, 404] width 57 height 27
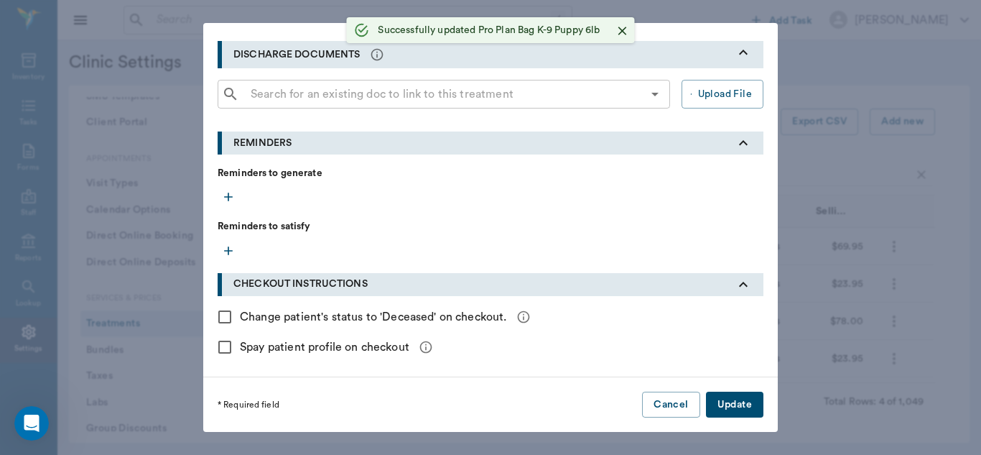
checkbox input "false"
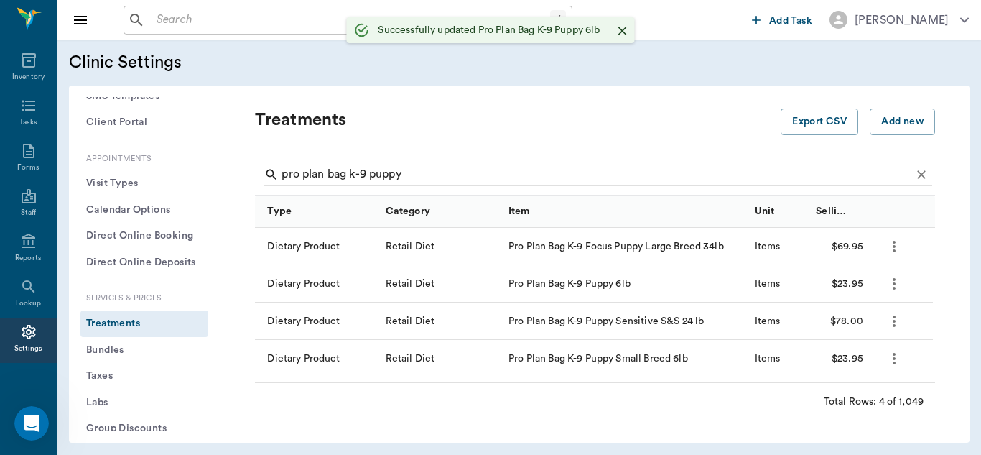
scroll to position [374, 0]
